Goal: Information Seeking & Learning: Learn about a topic

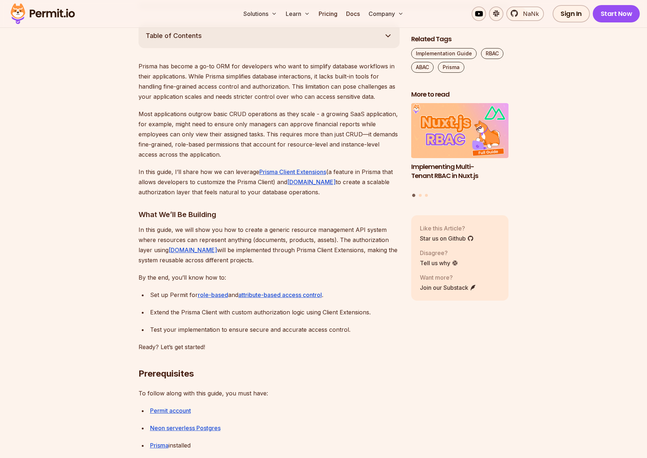
scroll to position [419, 0]
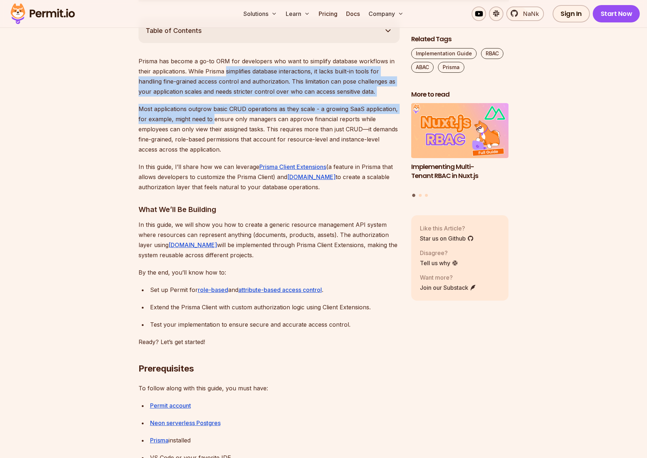
drag, startPoint x: 227, startPoint y: 70, endPoint x: 213, endPoint y: 116, distance: 48.0
click at [213, 116] on p "Most applications outgrow basic CRUD operations as they scale - a growing SaaS …" at bounding box center [268, 129] width 261 height 51
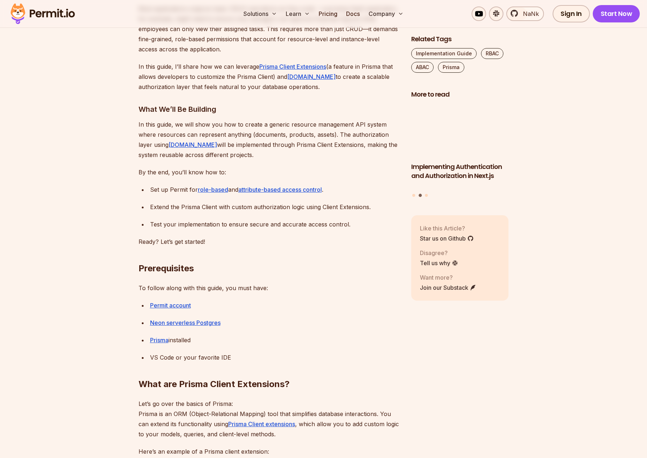
scroll to position [521, 0]
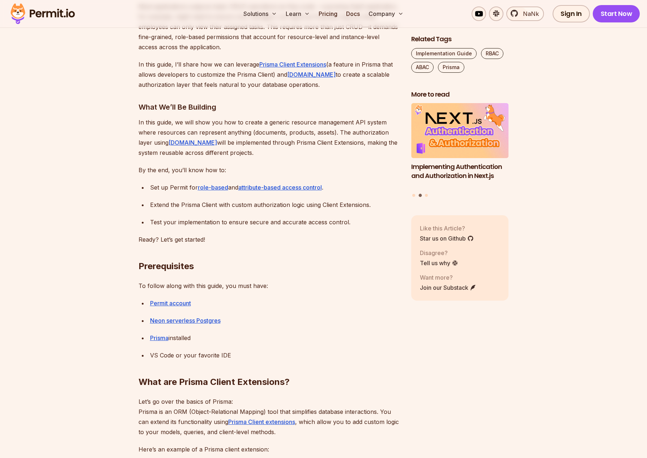
drag, startPoint x: 235, startPoint y: 149, endPoint x: 237, endPoint y: 109, distance: 39.8
click at [237, 109] on h3 "What We’ll Be Building" at bounding box center [268, 107] width 261 height 12
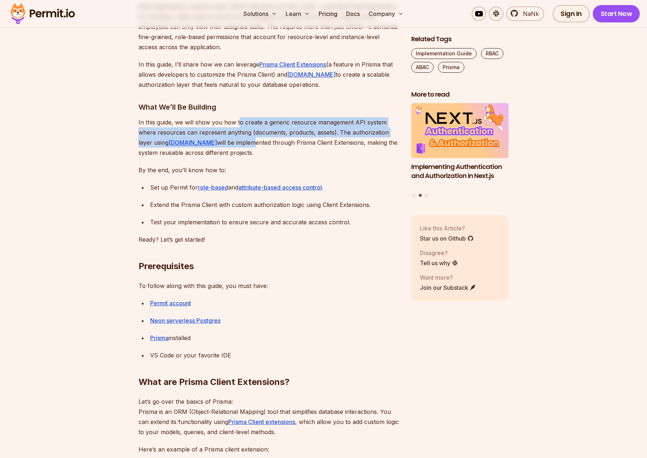
drag, startPoint x: 237, startPoint y: 125, endPoint x: 229, endPoint y: 145, distance: 21.4
click at [230, 145] on p "In this guide, we will show you how to create a generic resource management API…" at bounding box center [268, 137] width 261 height 40
click at [229, 145] on p "In this guide, we will show you how to create a generic resource management API…" at bounding box center [268, 137] width 261 height 40
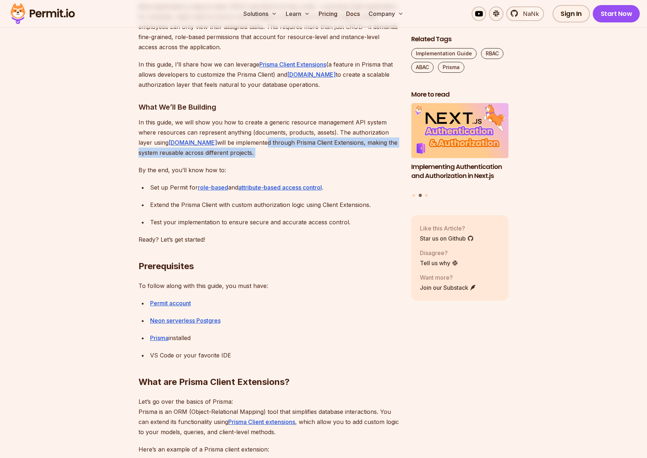
drag, startPoint x: 244, startPoint y: 144, endPoint x: 238, endPoint y: 161, distance: 18.0
click at [187, 144] on link "[DOMAIN_NAME]" at bounding box center [192, 142] width 48 height 7
